Goal: Task Accomplishment & Management: Complete application form

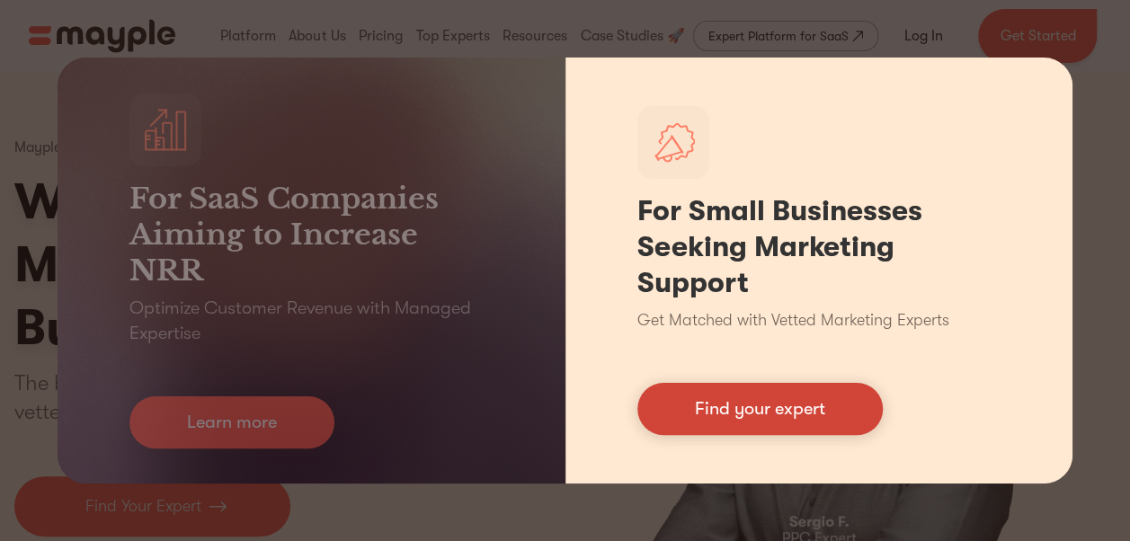
click at [757, 406] on link "Find your expert" at bounding box center [760, 409] width 245 height 52
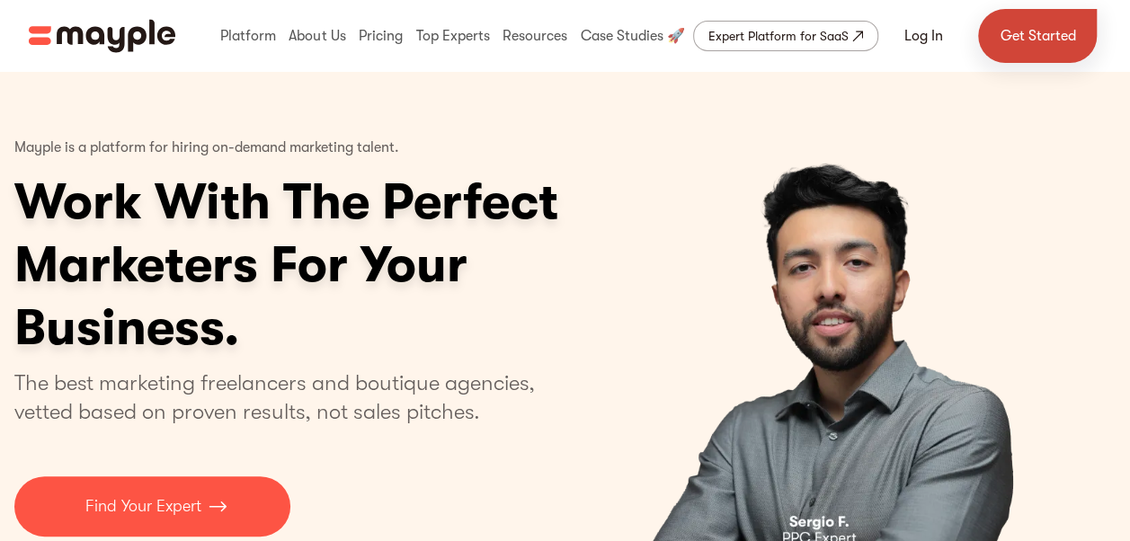
click at [1023, 49] on link "Get Started" at bounding box center [1037, 36] width 119 height 54
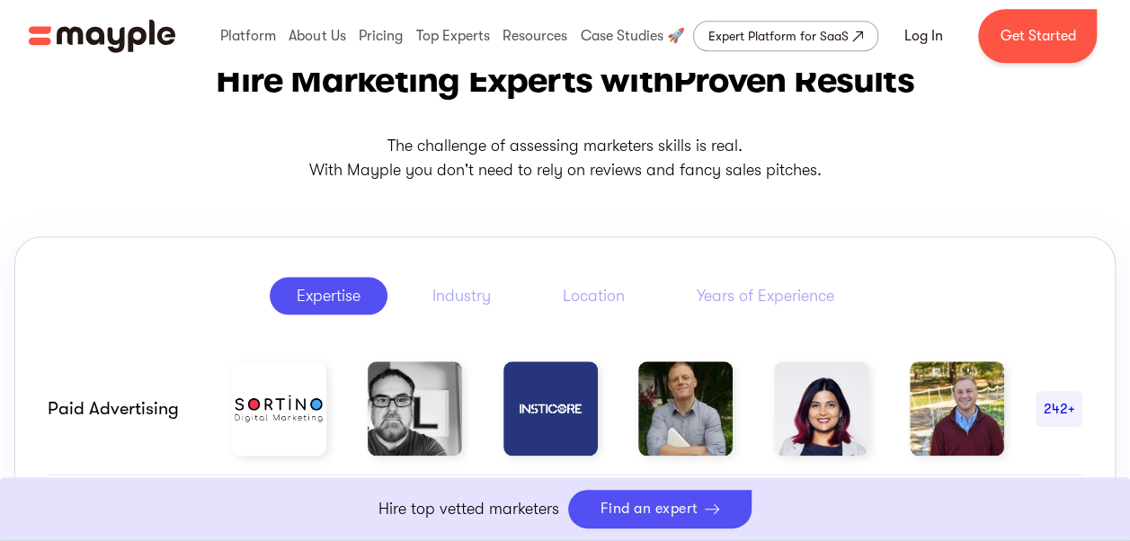
scroll to position [820, 0]
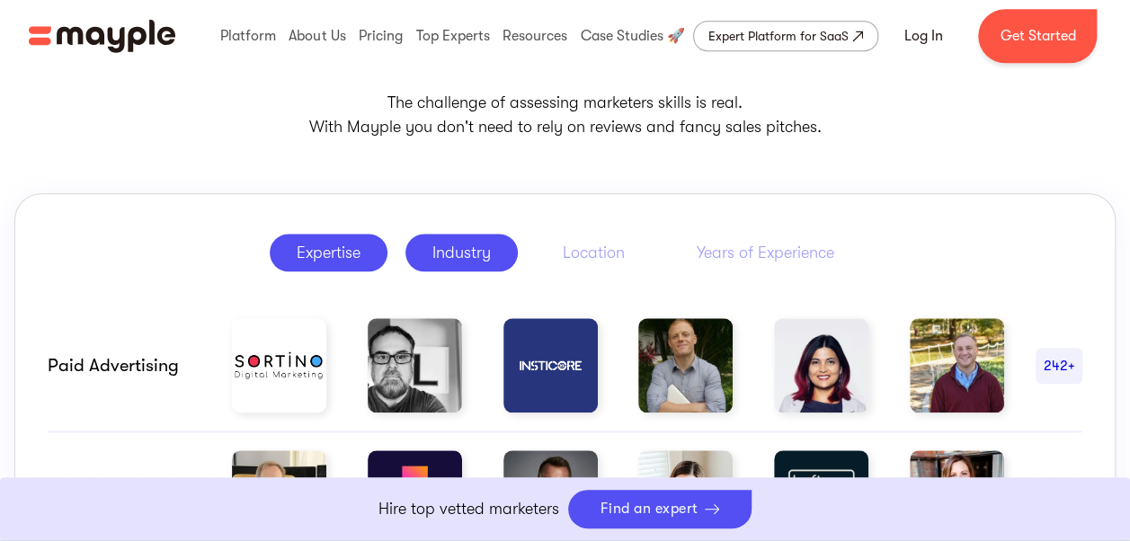
click at [473, 250] on div "Industry" at bounding box center [462, 253] width 58 height 22
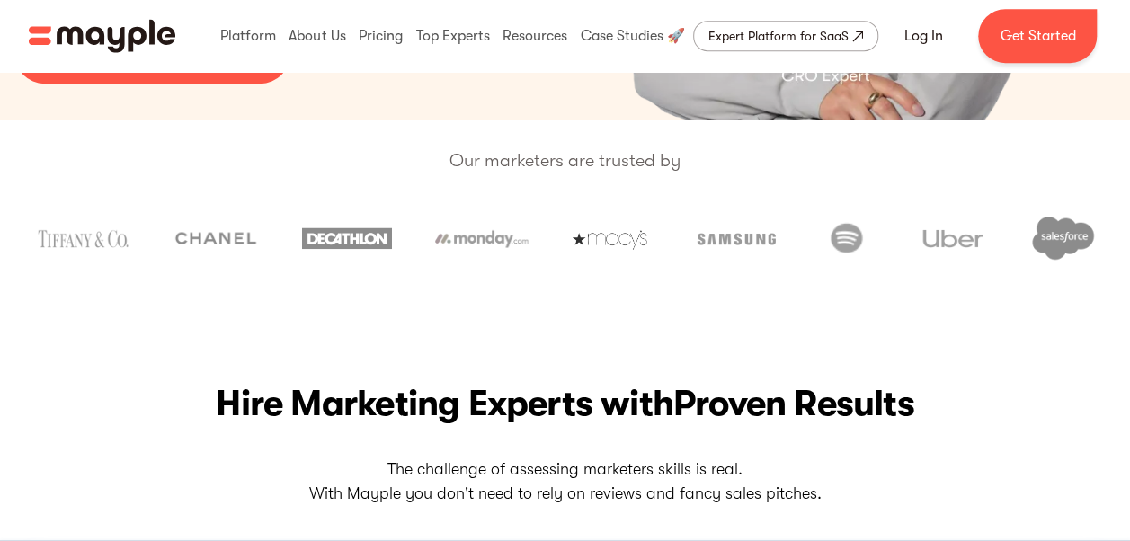
scroll to position [0, 0]
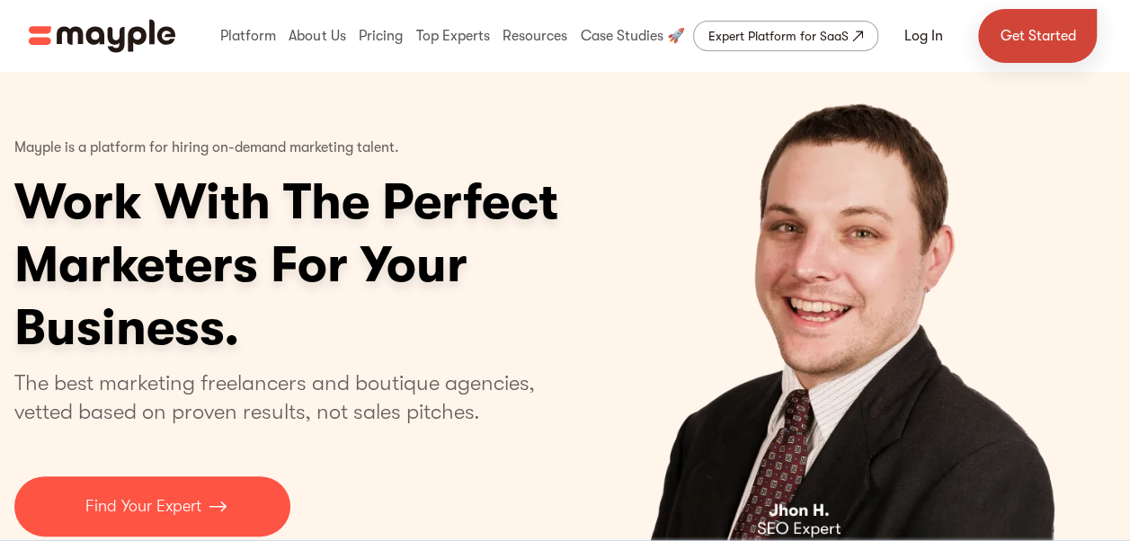
click at [1025, 27] on link "Get Started" at bounding box center [1037, 36] width 119 height 54
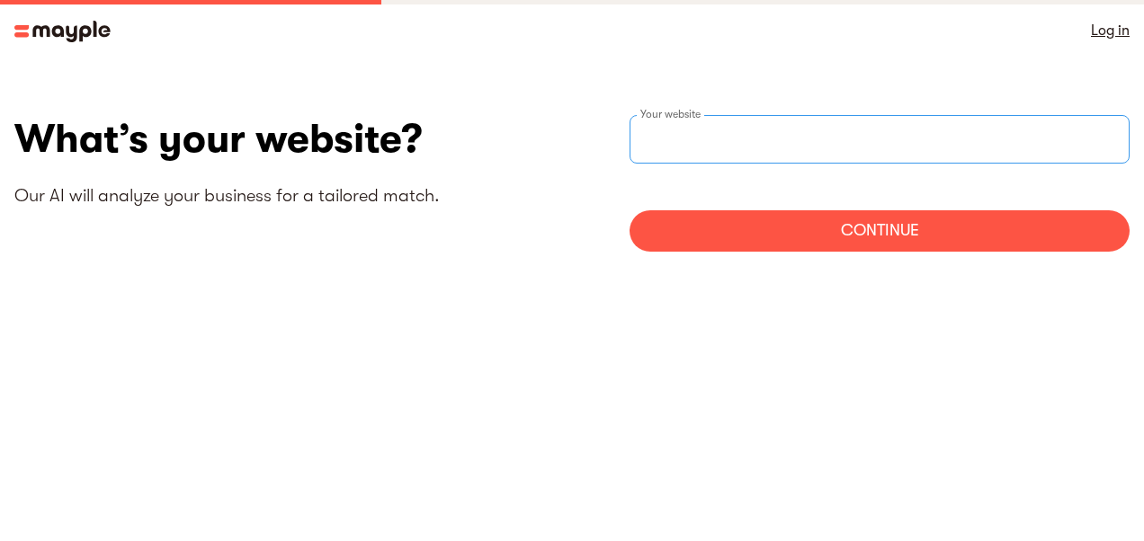
click at [878, 135] on input "websiteStep" at bounding box center [879, 139] width 500 height 49
click at [811, 233] on div "Continue" at bounding box center [879, 230] width 500 height 41
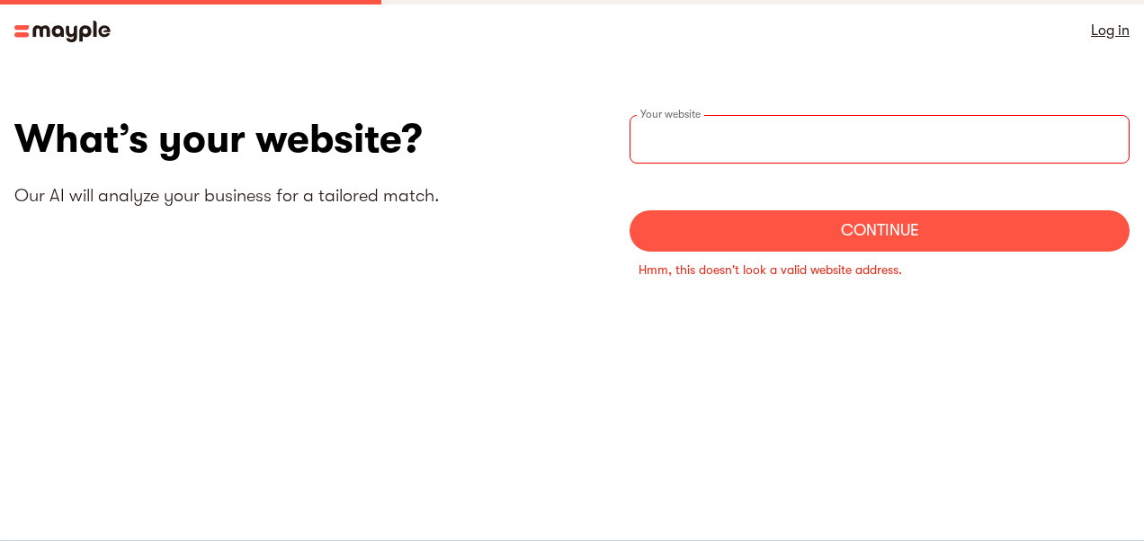
click at [968, 115] on input "websiteStep" at bounding box center [879, 139] width 500 height 49
click at [1110, 25] on link "Log in" at bounding box center [1110, 30] width 39 height 25
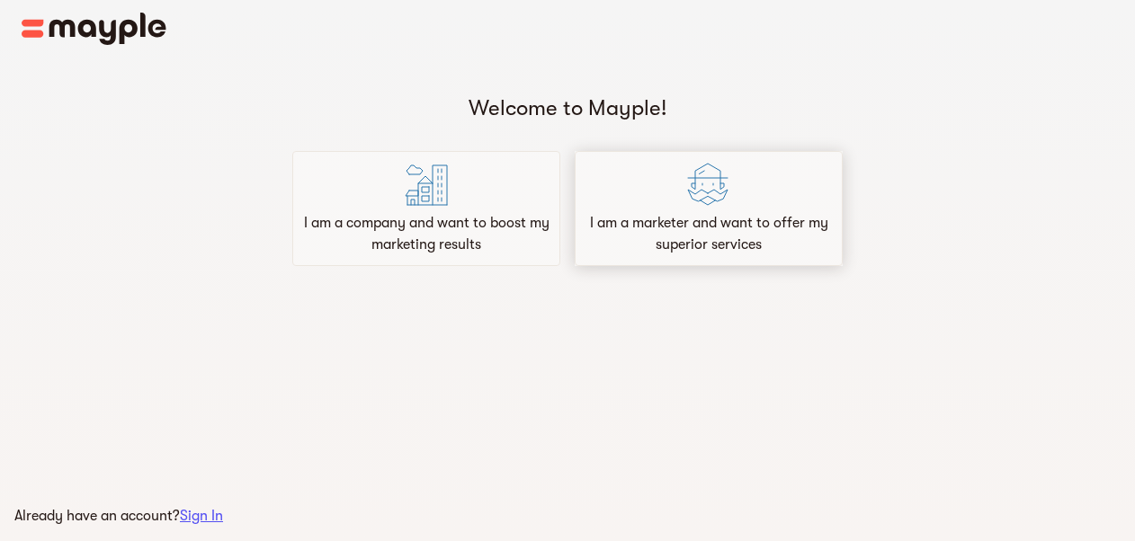
click at [670, 208] on div "I am a marketer and want to offer my superior services" at bounding box center [709, 208] width 268 height 115
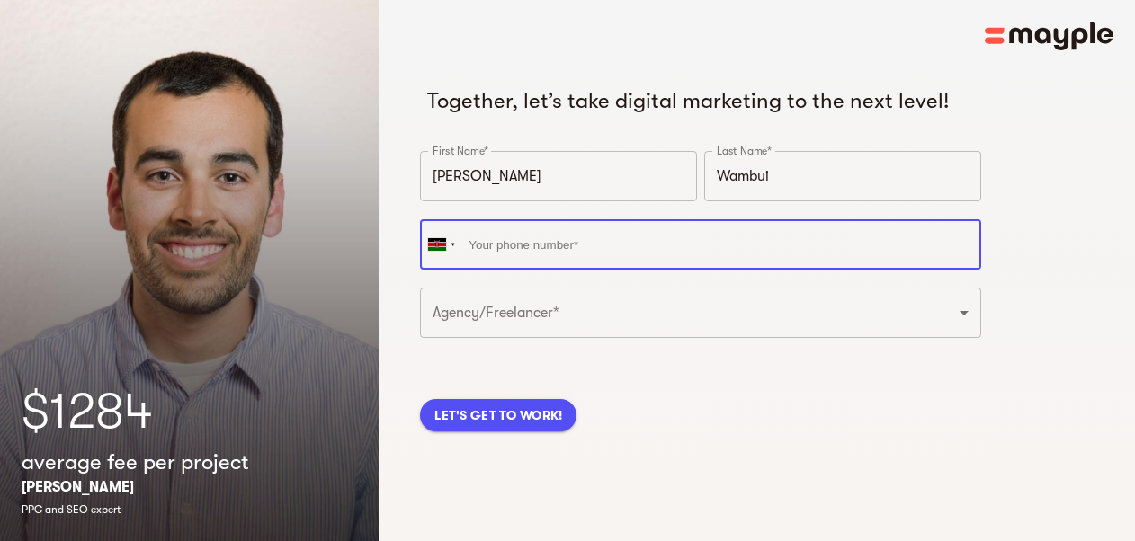
click at [678, 235] on input "tel" at bounding box center [700, 244] width 560 height 50
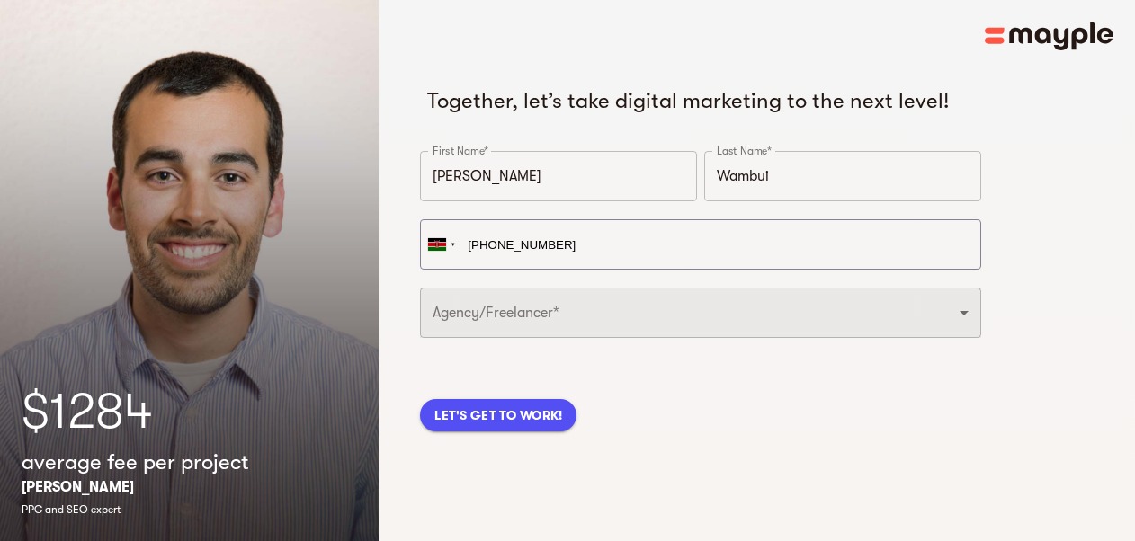
type input "[PHONE_NUMBER]"
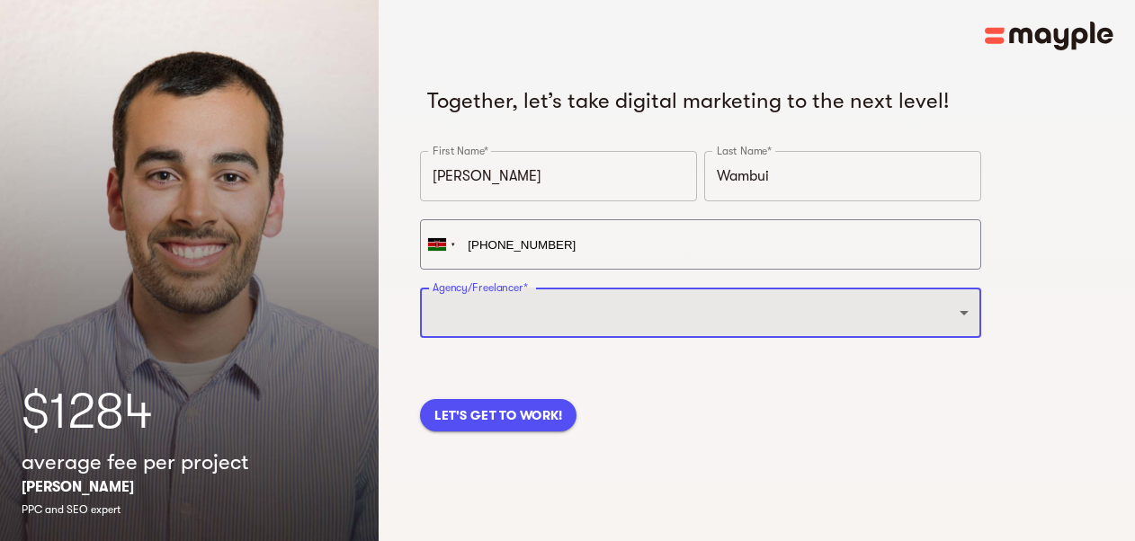
click at [628, 306] on select "Freelancer Digital Agency" at bounding box center [700, 313] width 560 height 50
select select "FREELANCER"
click at [420, 288] on select "Freelancer Digital Agency" at bounding box center [700, 313] width 560 height 50
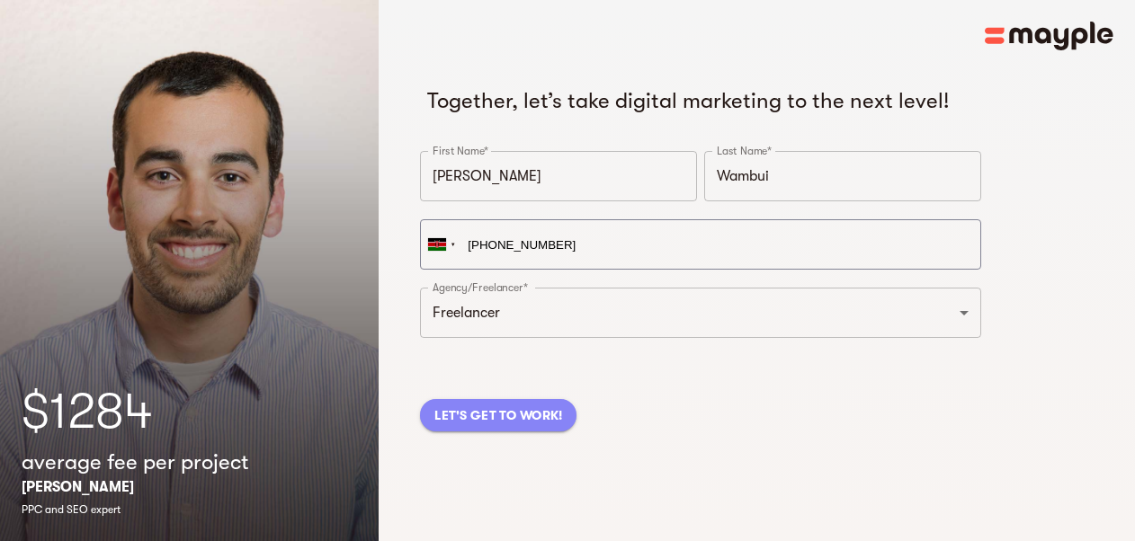
click at [540, 418] on span "LET'S GET TO WORK!" at bounding box center [498, 416] width 128 height 22
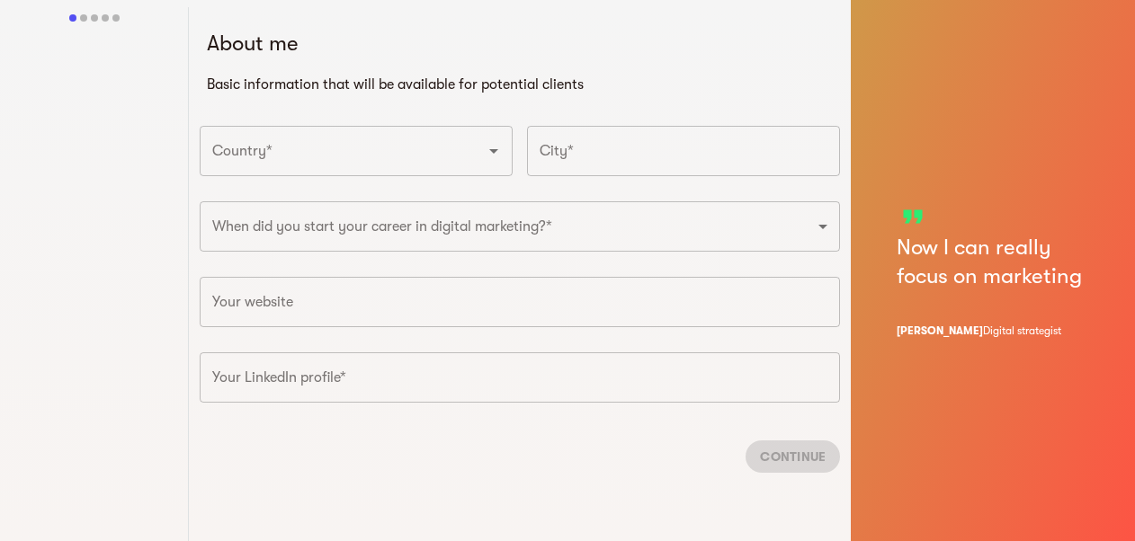
click at [433, 169] on div "Country*" at bounding box center [356, 151] width 313 height 50
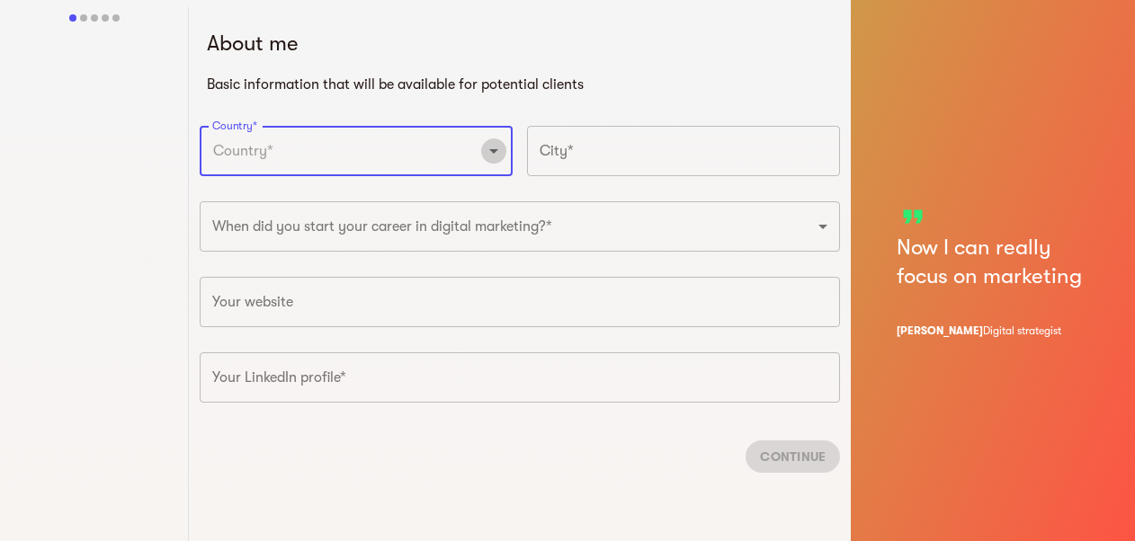
click at [496, 152] on icon "Open" at bounding box center [494, 151] width 22 height 22
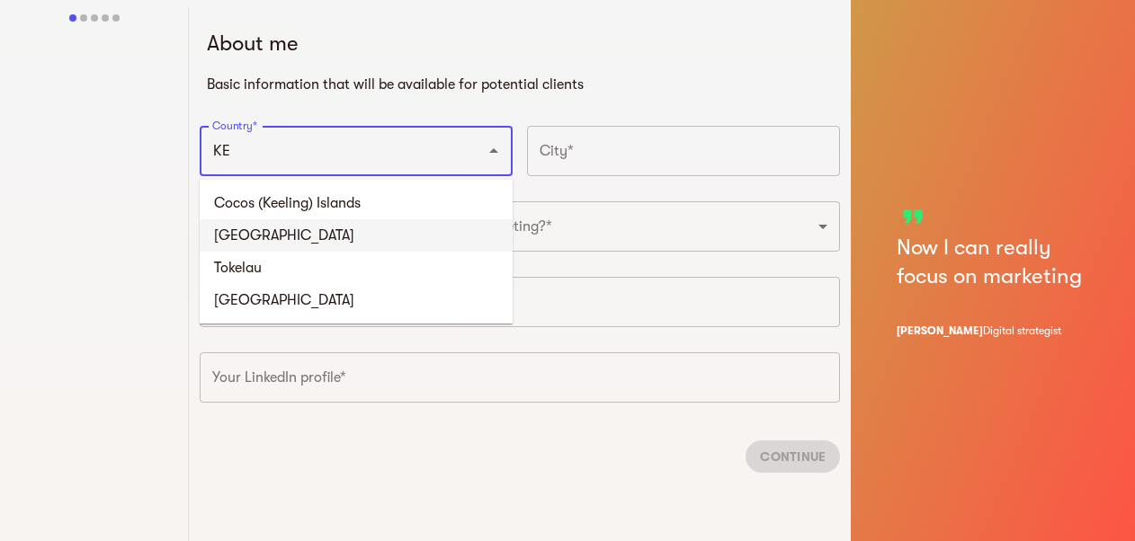
click at [330, 236] on li "[GEOGRAPHIC_DATA]" at bounding box center [356, 235] width 313 height 32
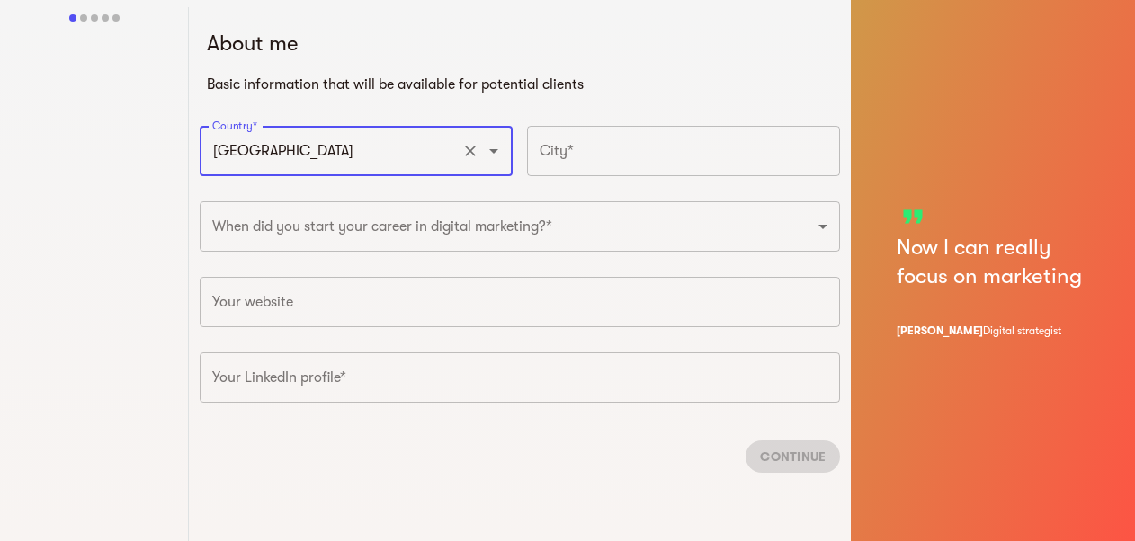
type input "[GEOGRAPHIC_DATA]"
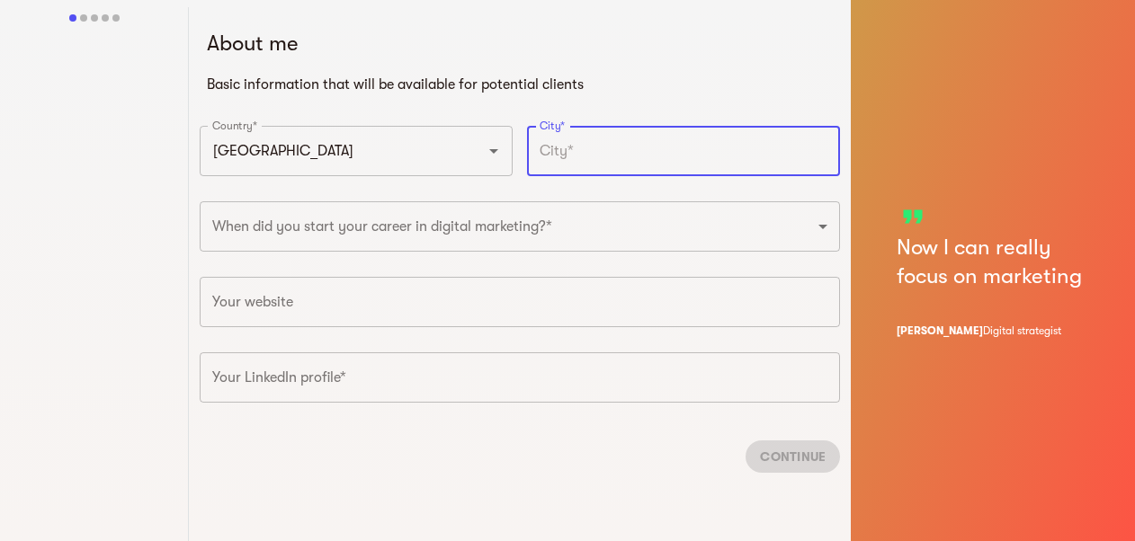
click at [603, 131] on input "text" at bounding box center [683, 151] width 313 height 50
type input "[GEOGRAPHIC_DATA]"
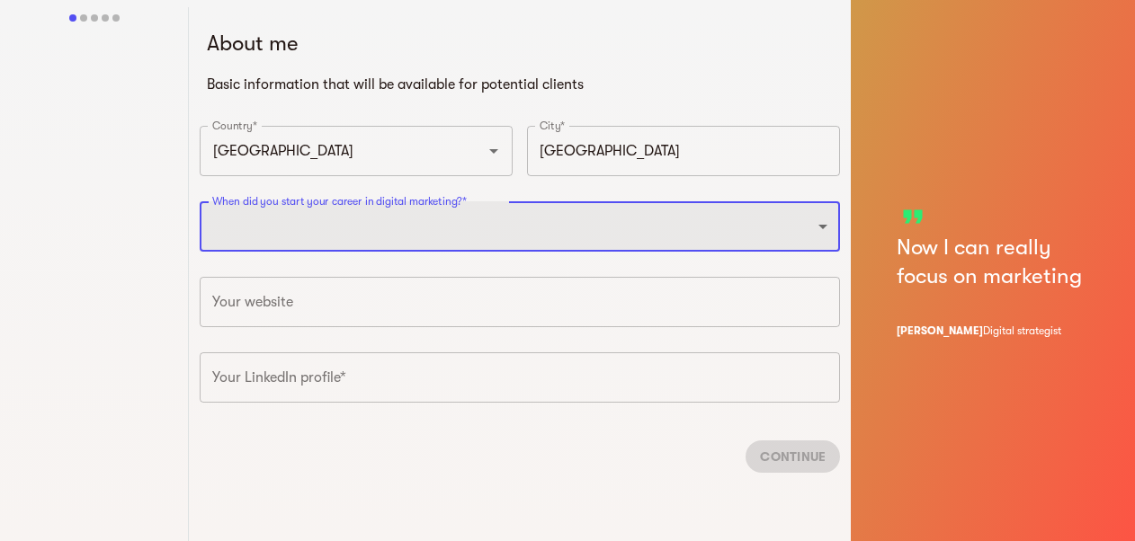
click at [556, 230] on select "2025 2024 2023 2022 2021 2020 2019 2018 2017 2016 2015 2014 2013 2012 2011 2010…" at bounding box center [520, 226] width 640 height 50
select select "2025"
click at [200, 201] on select "2025 2024 2023 2022 2021 2020 2019 2018 2017 2016 2015 2014 2013 2012 2011 2010…" at bounding box center [520, 226] width 640 height 50
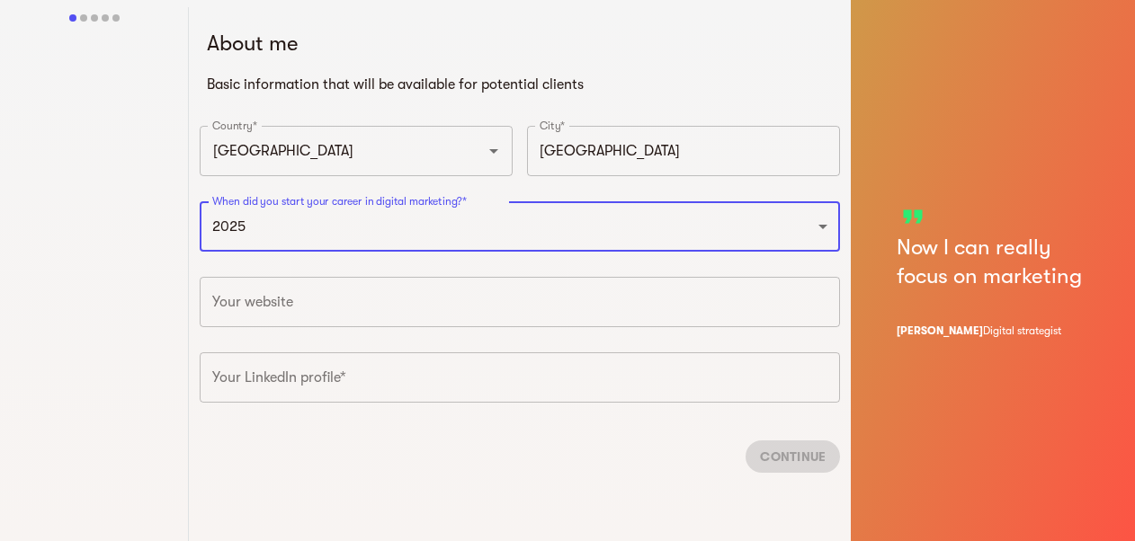
click at [501, 291] on input "text" at bounding box center [520, 302] width 640 height 50
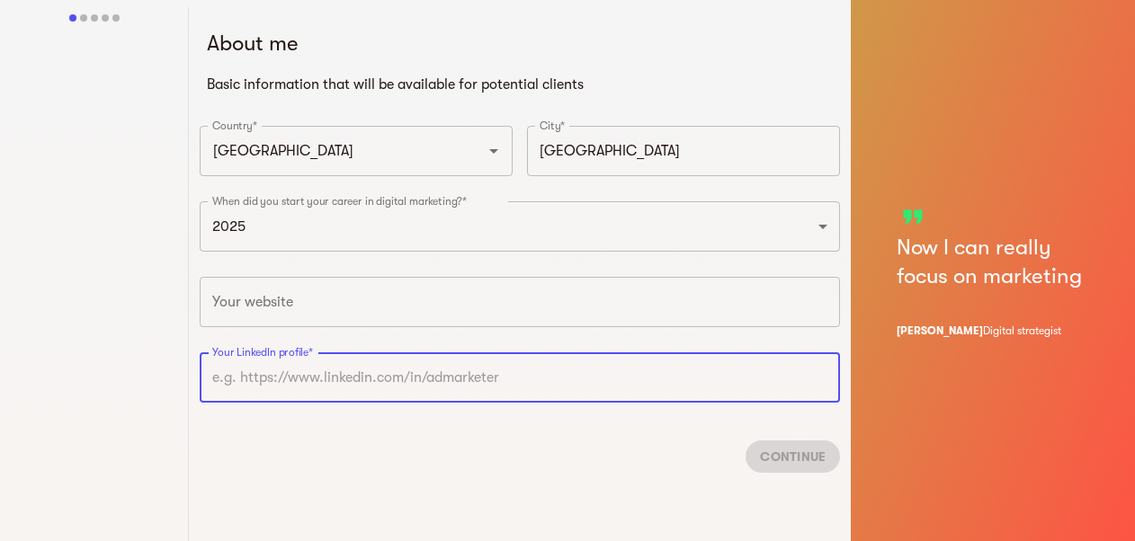
click at [416, 385] on input "text" at bounding box center [520, 377] width 640 height 50
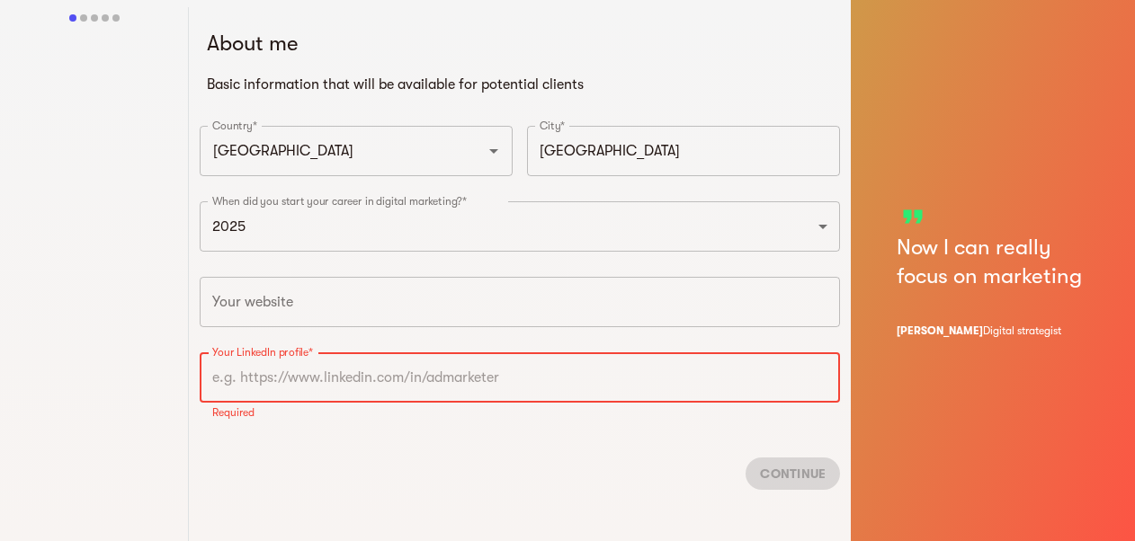
paste input "[DOMAIN_NAME][URL]"
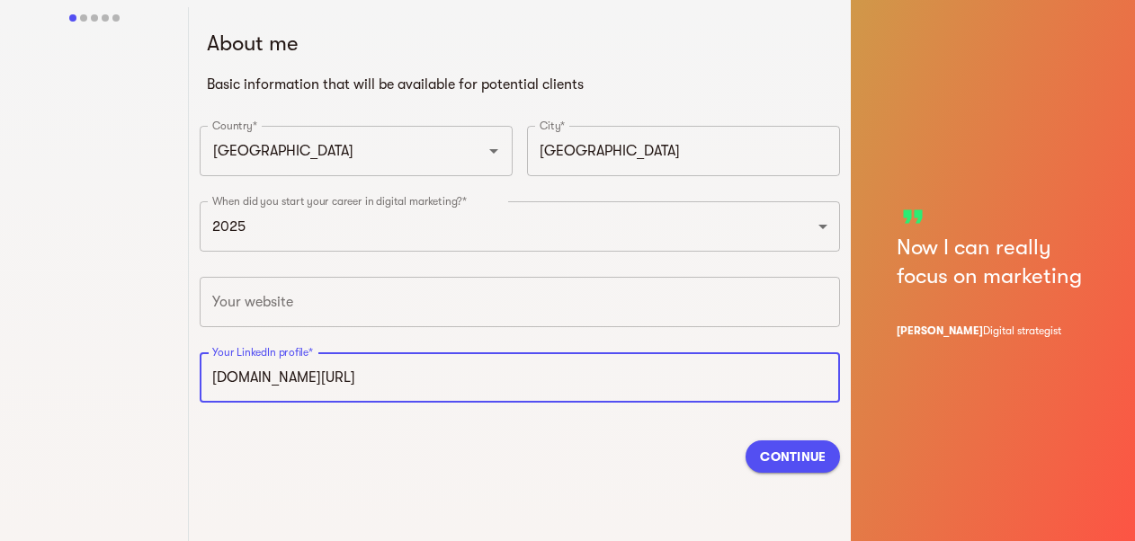
type input "[URL][DOMAIN_NAME]"
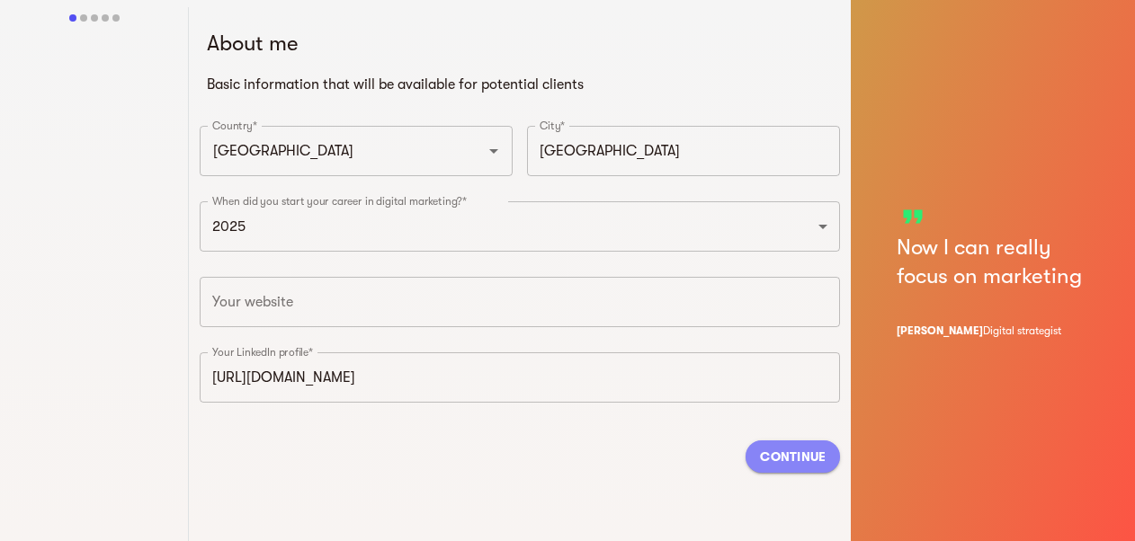
click at [811, 464] on span "Continue" at bounding box center [793, 457] width 66 height 22
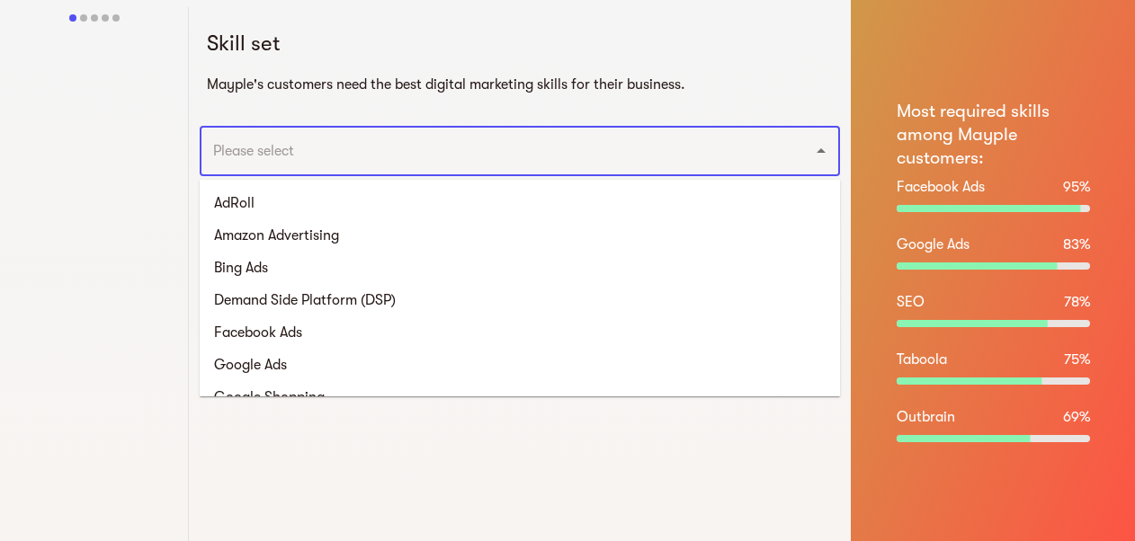
click at [297, 153] on input "text" at bounding box center [495, 151] width 574 height 34
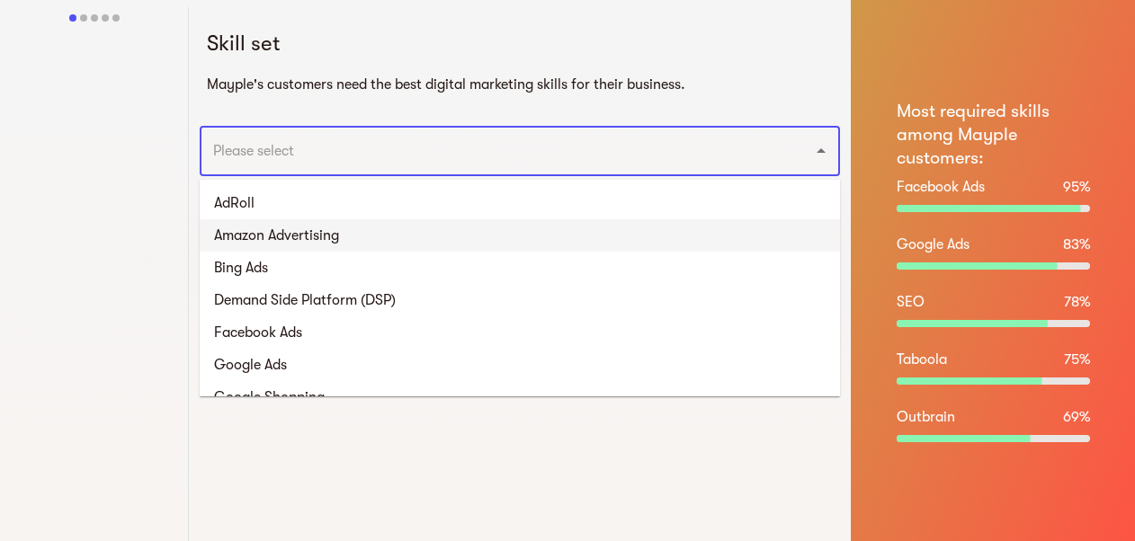
click at [631, 233] on li "Amazon Advertising" at bounding box center [520, 235] width 640 height 32
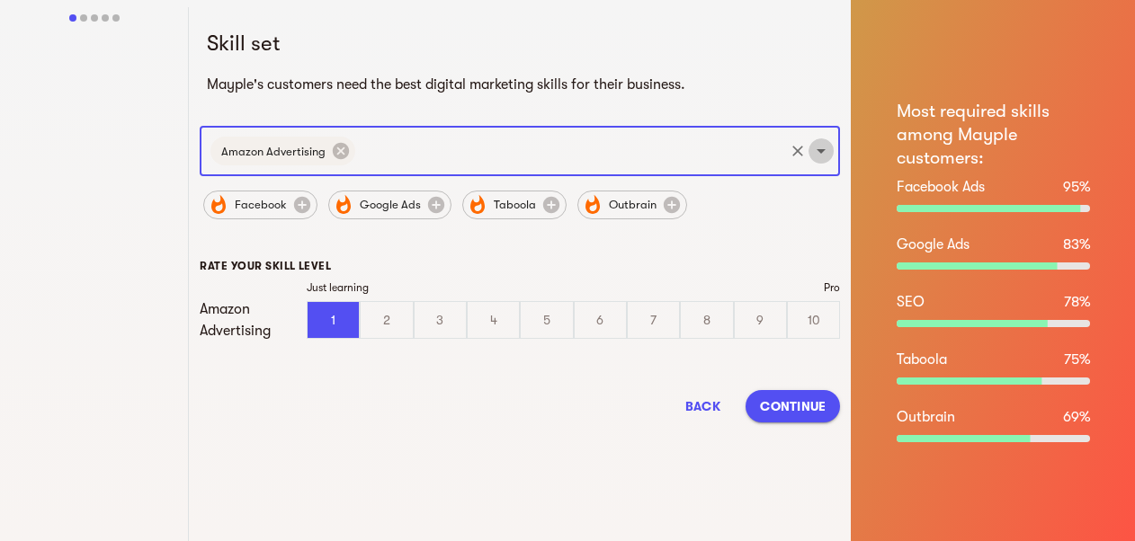
click at [821, 152] on icon "Open" at bounding box center [821, 151] width 9 height 4
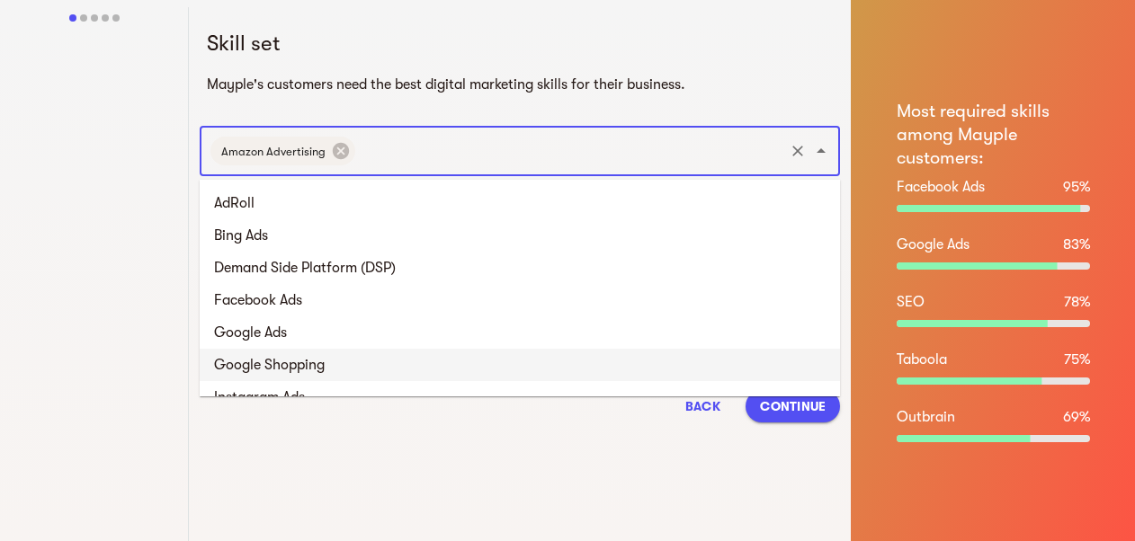
click at [747, 350] on li "Google Shopping" at bounding box center [520, 365] width 640 height 32
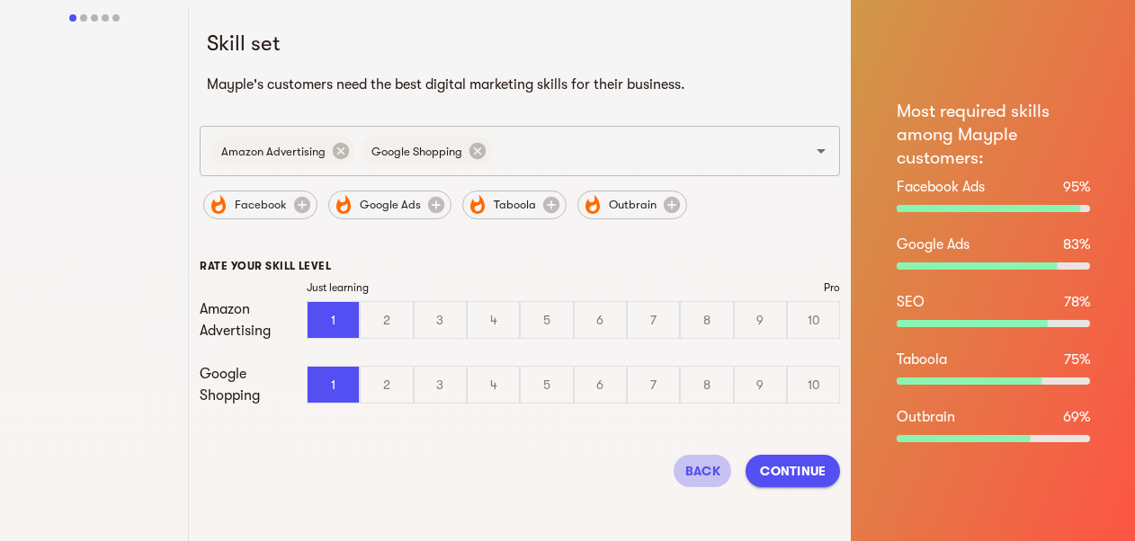
click at [698, 476] on span "Back" at bounding box center [702, 471] width 43 height 22
select select "2025"
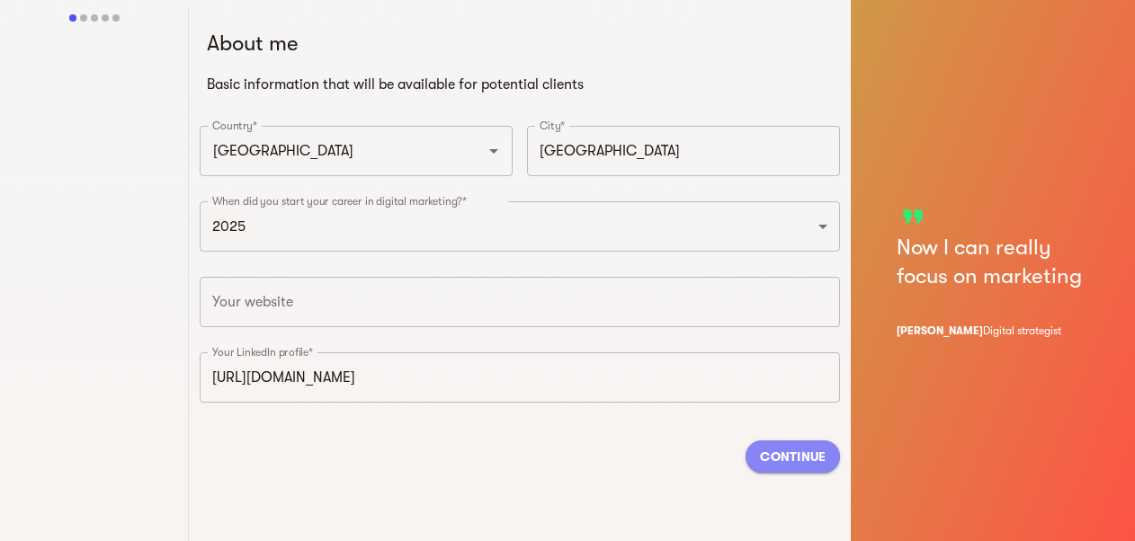
click at [800, 452] on span "Continue" at bounding box center [793, 457] width 66 height 22
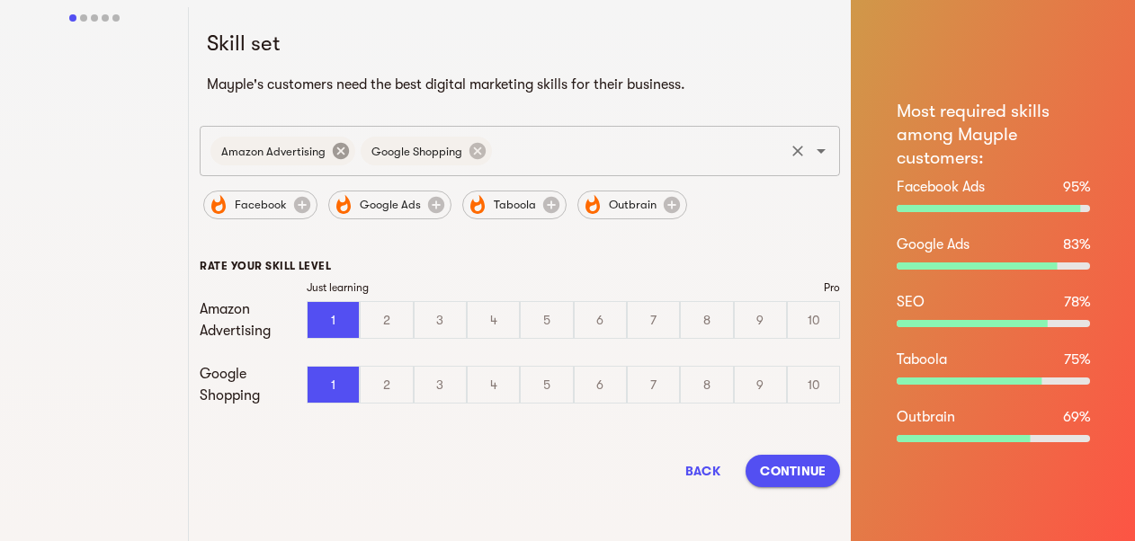
click at [341, 155] on icon at bounding box center [341, 151] width 16 height 16
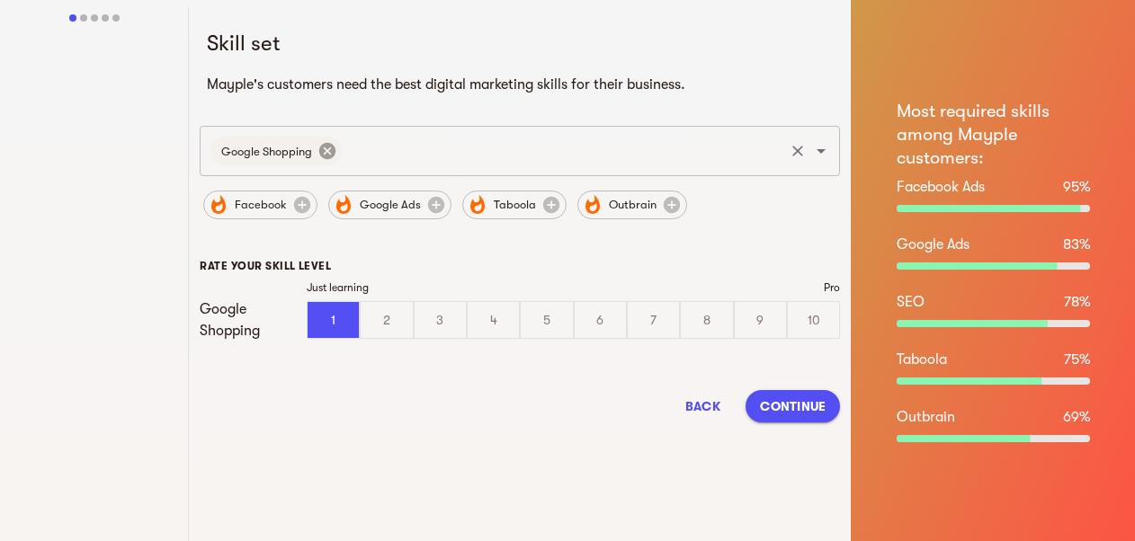
click at [326, 148] on icon at bounding box center [327, 151] width 20 height 20
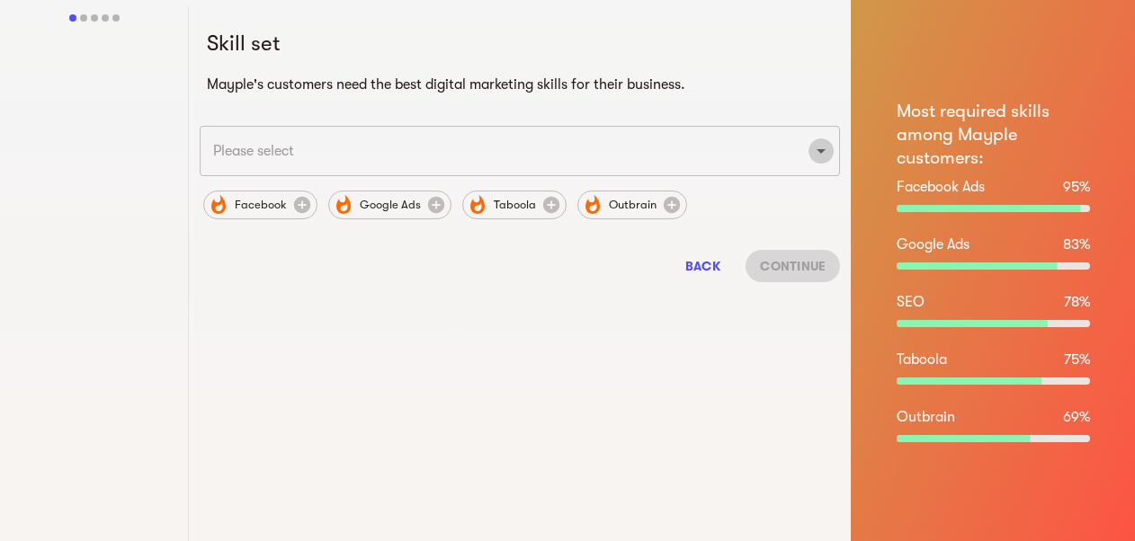
click at [822, 151] on icon "Open" at bounding box center [821, 151] width 9 height 4
